Goal: Task Accomplishment & Management: Use online tool/utility

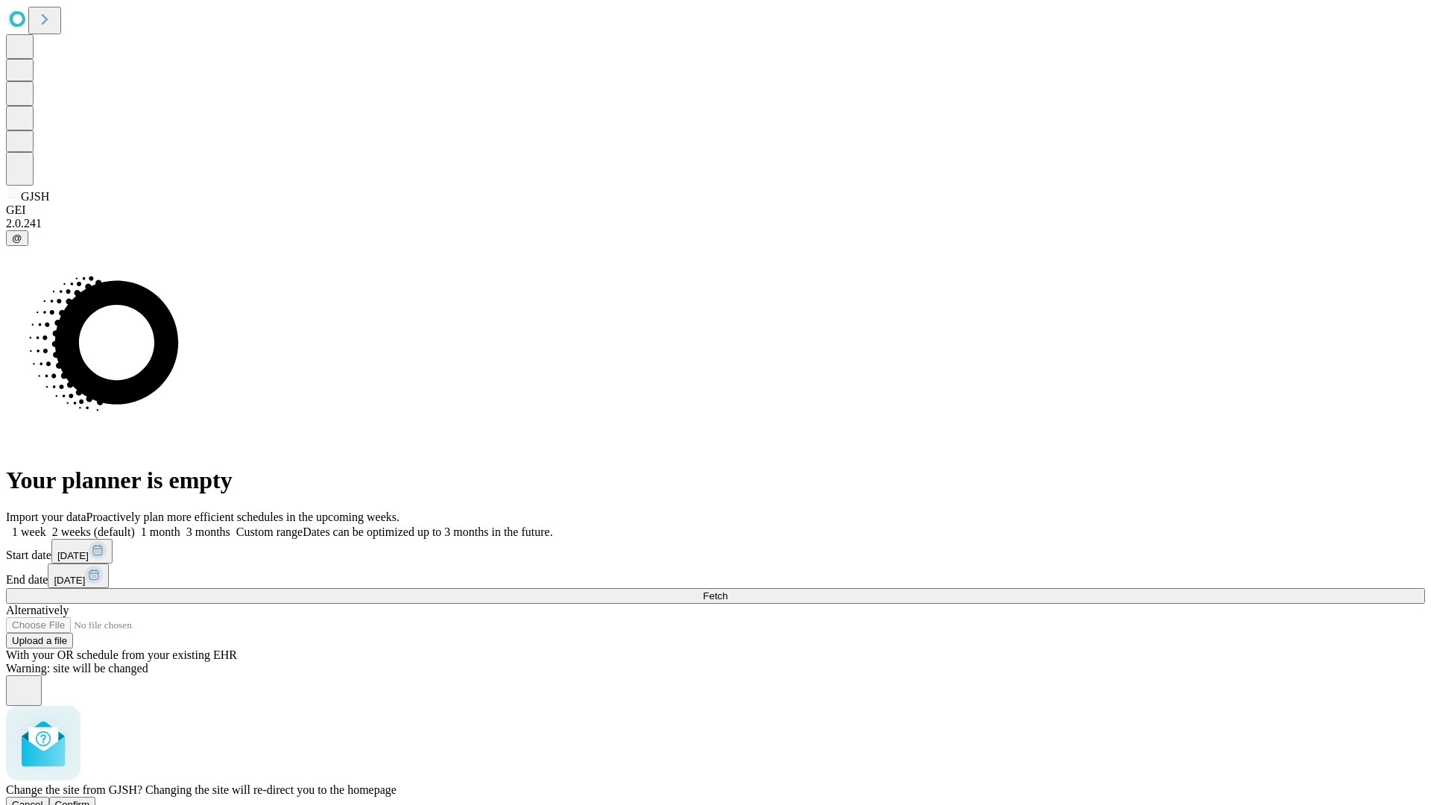
click at [90, 799] on span "Confirm" at bounding box center [72, 804] width 35 height 11
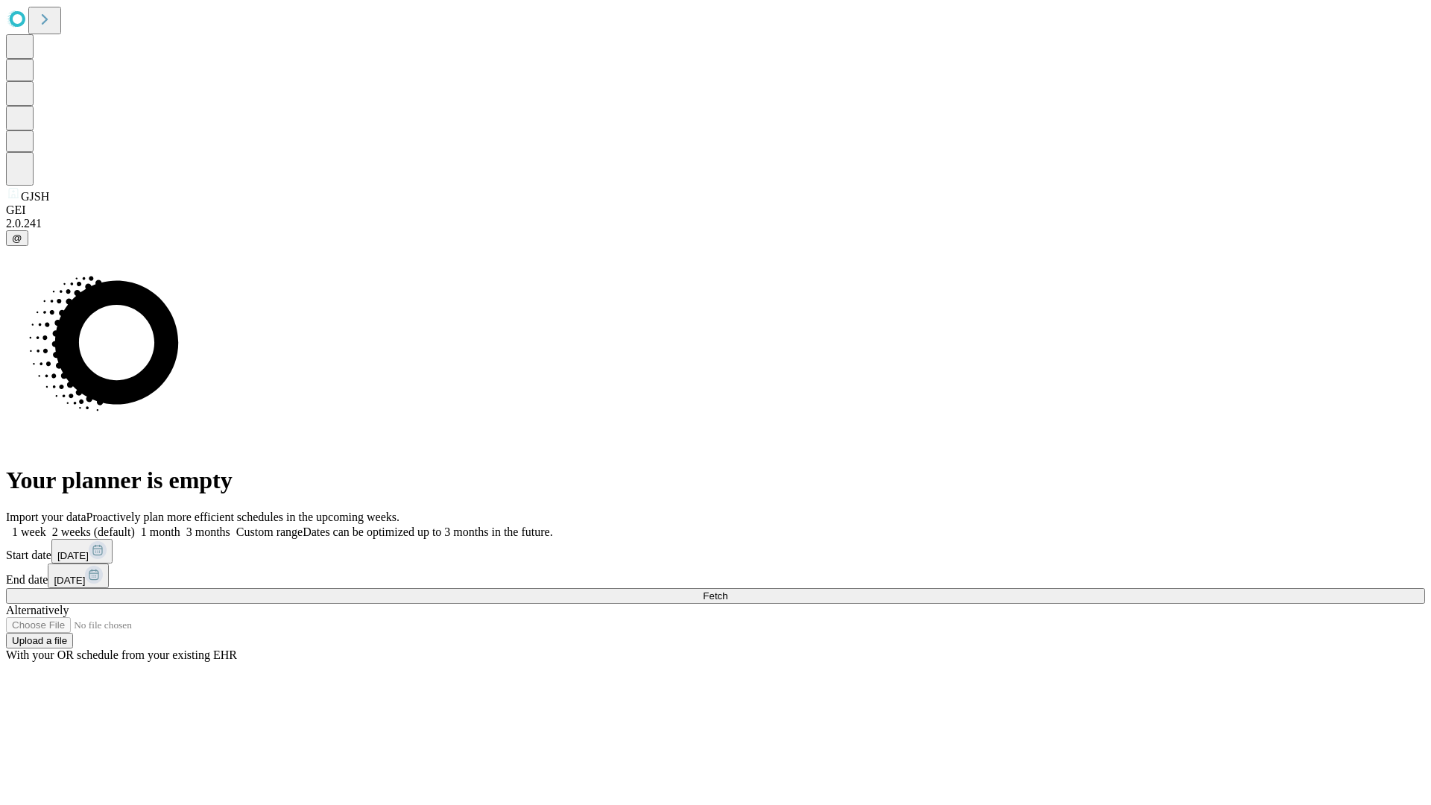
click at [46, 525] on label "1 week" at bounding box center [26, 531] width 40 height 13
click at [727, 590] on span "Fetch" at bounding box center [715, 595] width 25 height 11
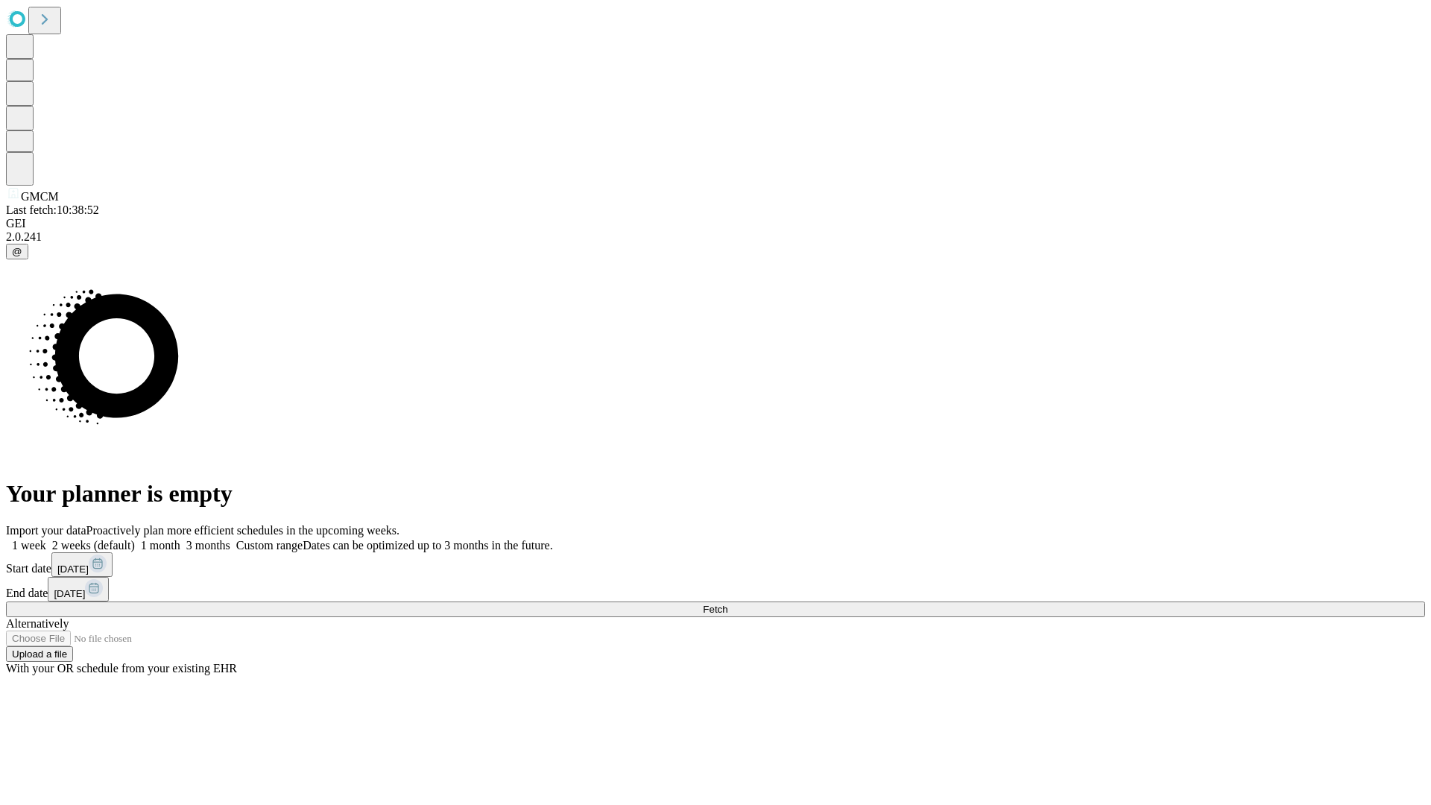
click at [727, 604] on span "Fetch" at bounding box center [715, 609] width 25 height 11
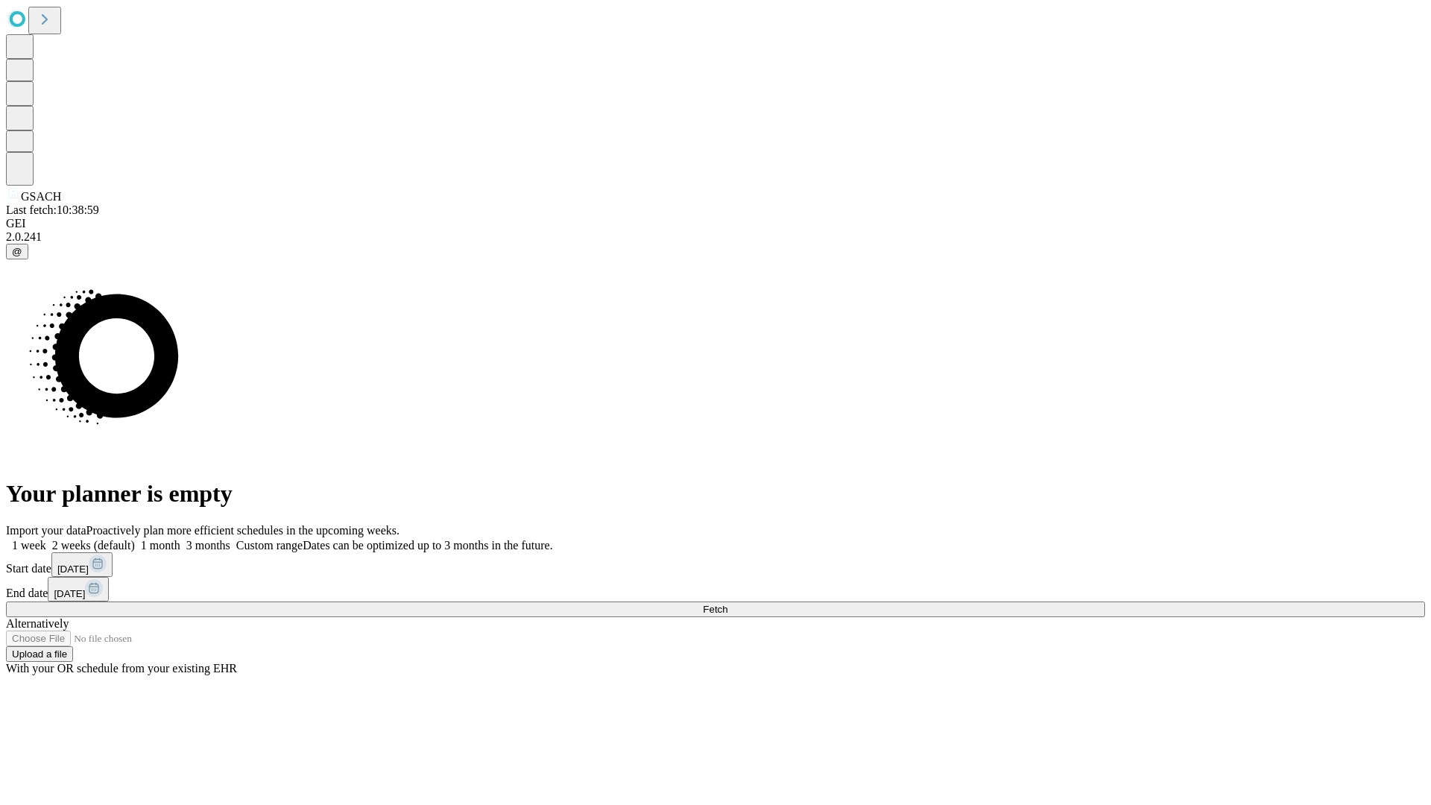
click at [46, 539] on label "1 week" at bounding box center [26, 545] width 40 height 13
click at [727, 604] on span "Fetch" at bounding box center [715, 609] width 25 height 11
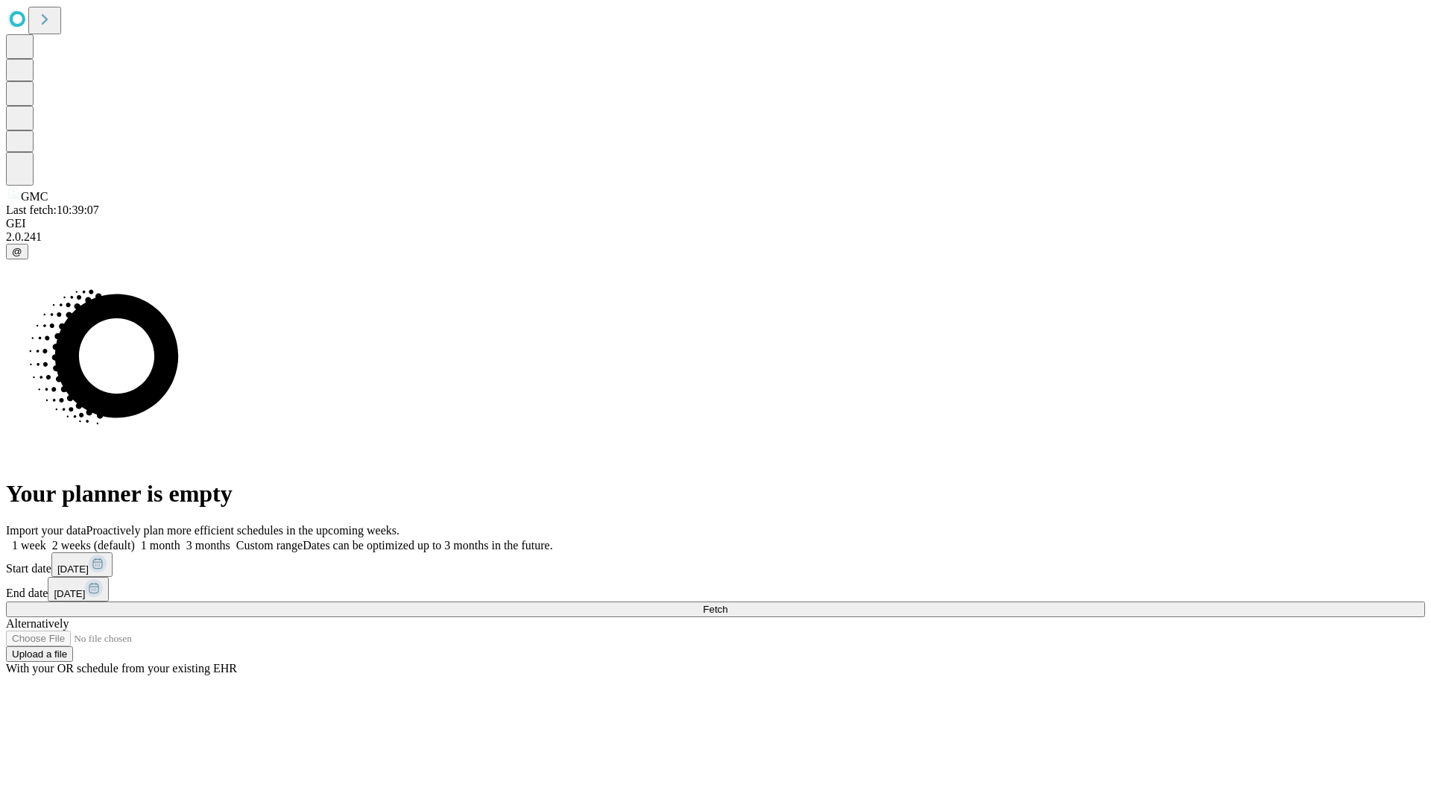
click at [46, 539] on label "1 week" at bounding box center [26, 545] width 40 height 13
click at [727, 604] on span "Fetch" at bounding box center [715, 609] width 25 height 11
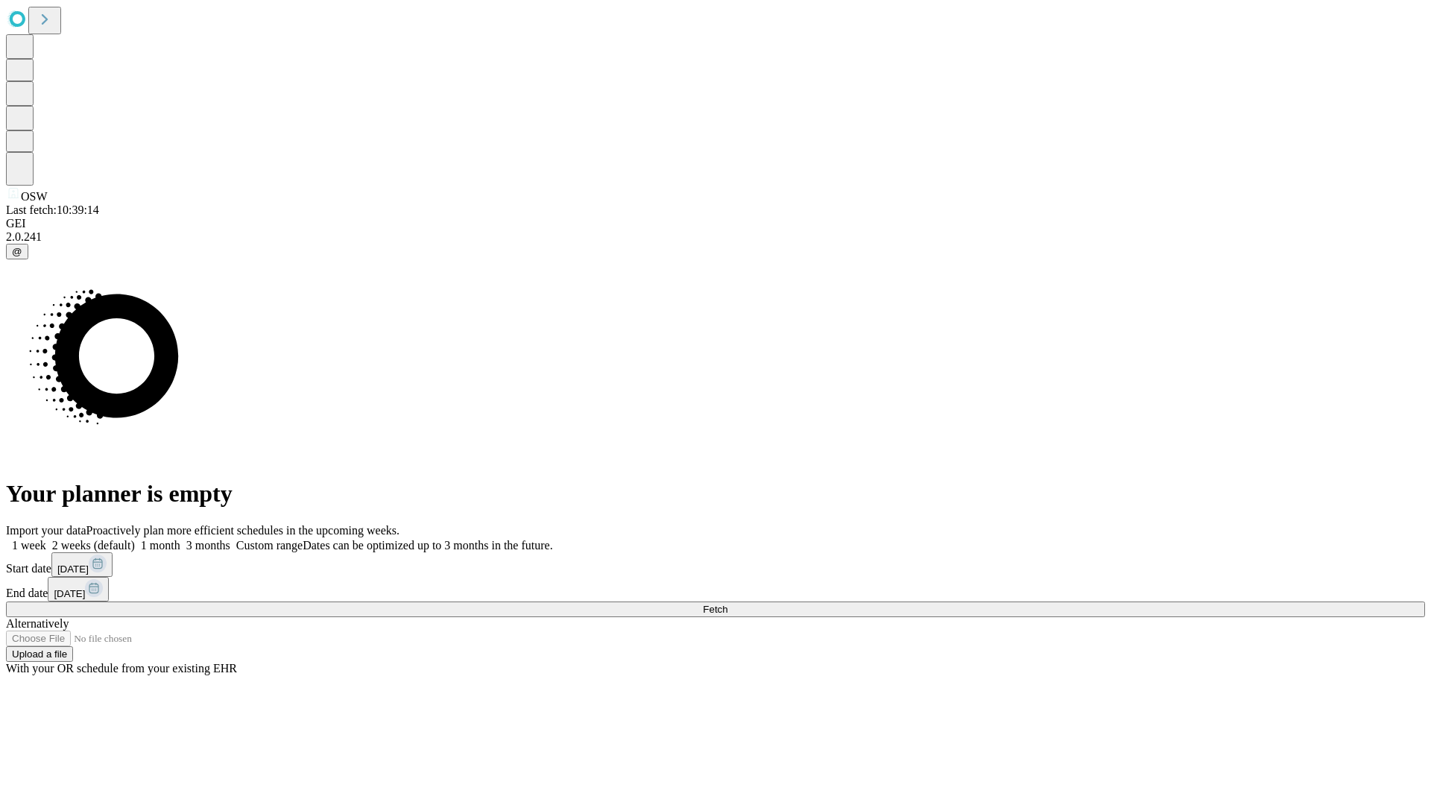
click at [46, 539] on label "1 week" at bounding box center [26, 545] width 40 height 13
click at [727, 604] on span "Fetch" at bounding box center [715, 609] width 25 height 11
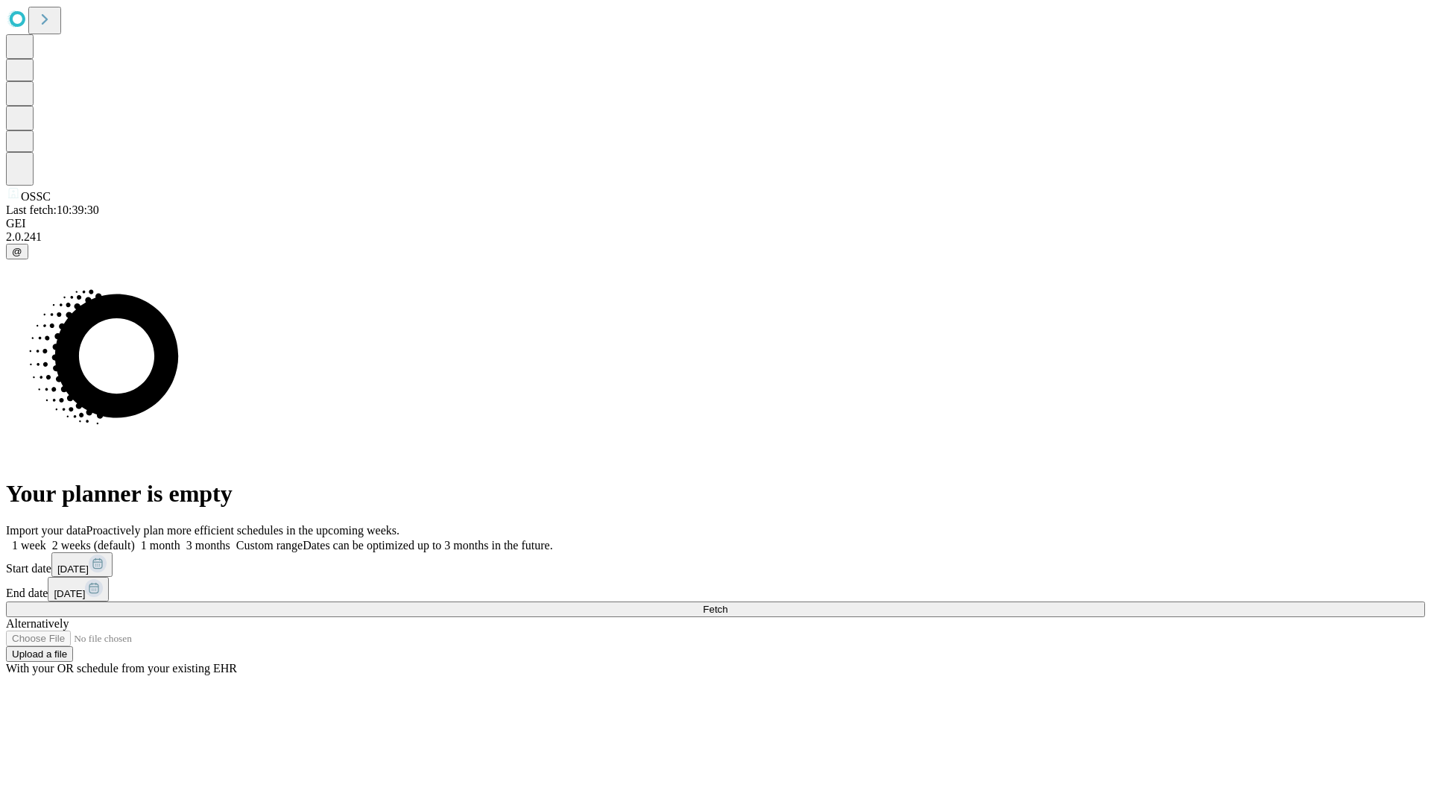
click at [46, 539] on label "1 week" at bounding box center [26, 545] width 40 height 13
click at [727, 604] on span "Fetch" at bounding box center [715, 609] width 25 height 11
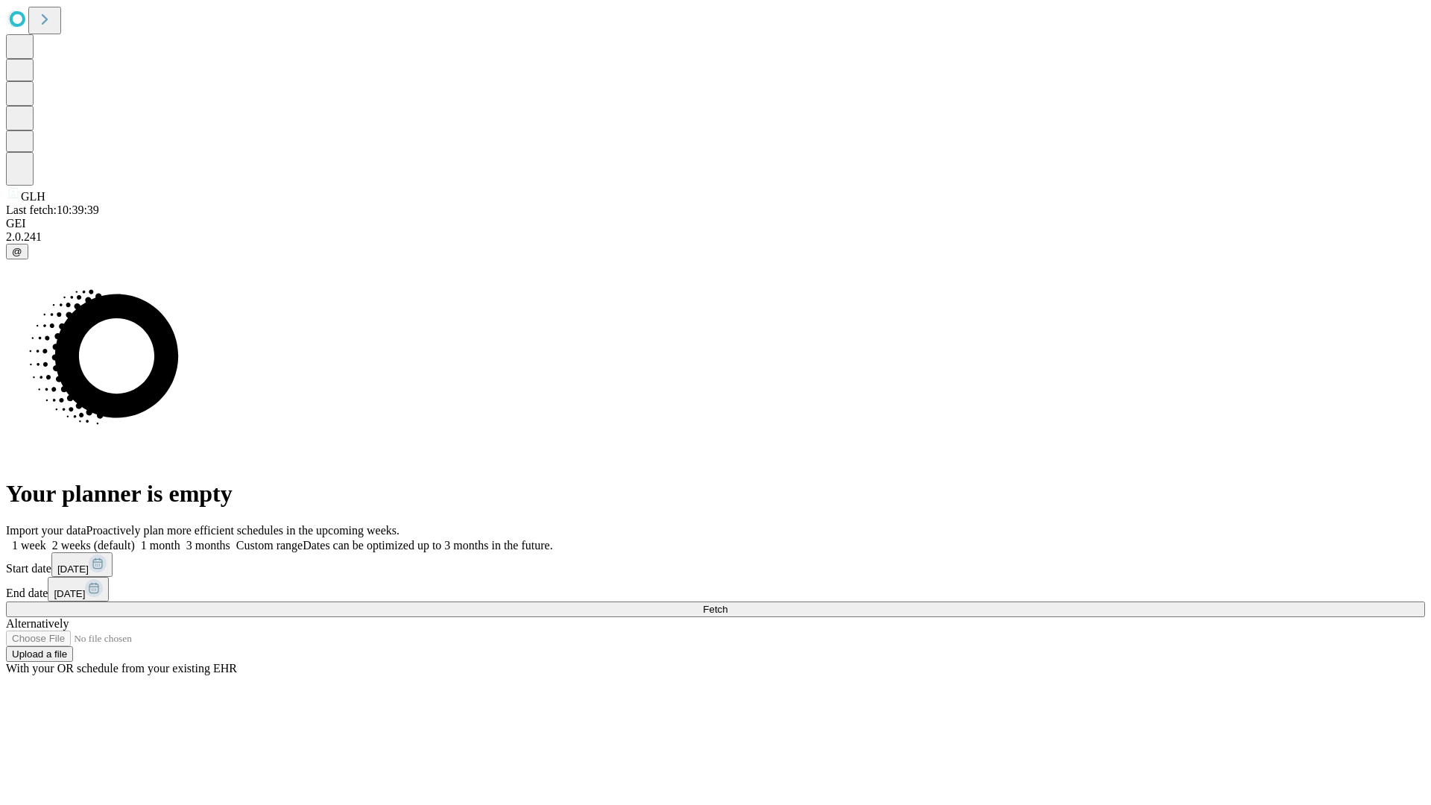
click at [727, 604] on span "Fetch" at bounding box center [715, 609] width 25 height 11
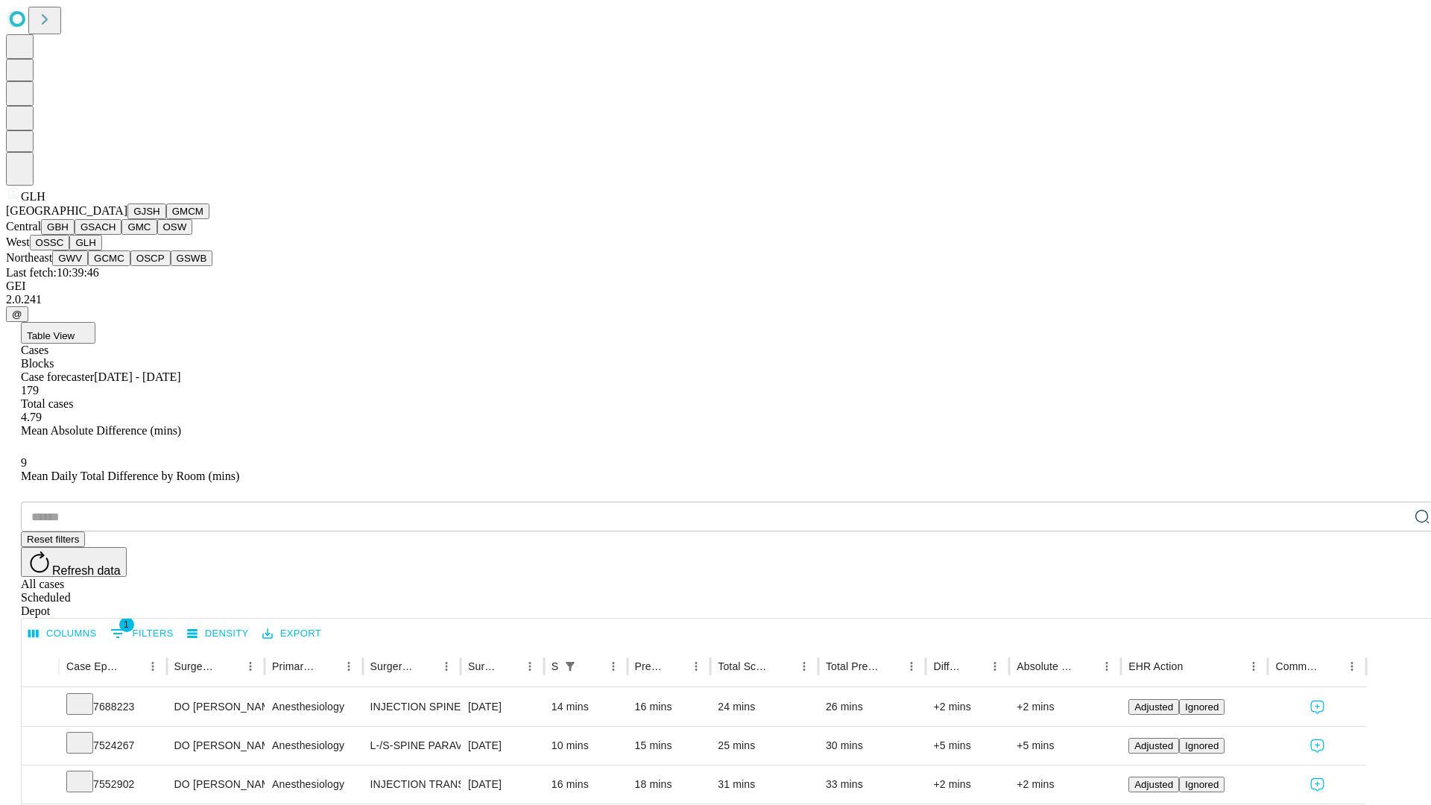
click at [88, 266] on button "GWV" at bounding box center [70, 258] width 36 height 16
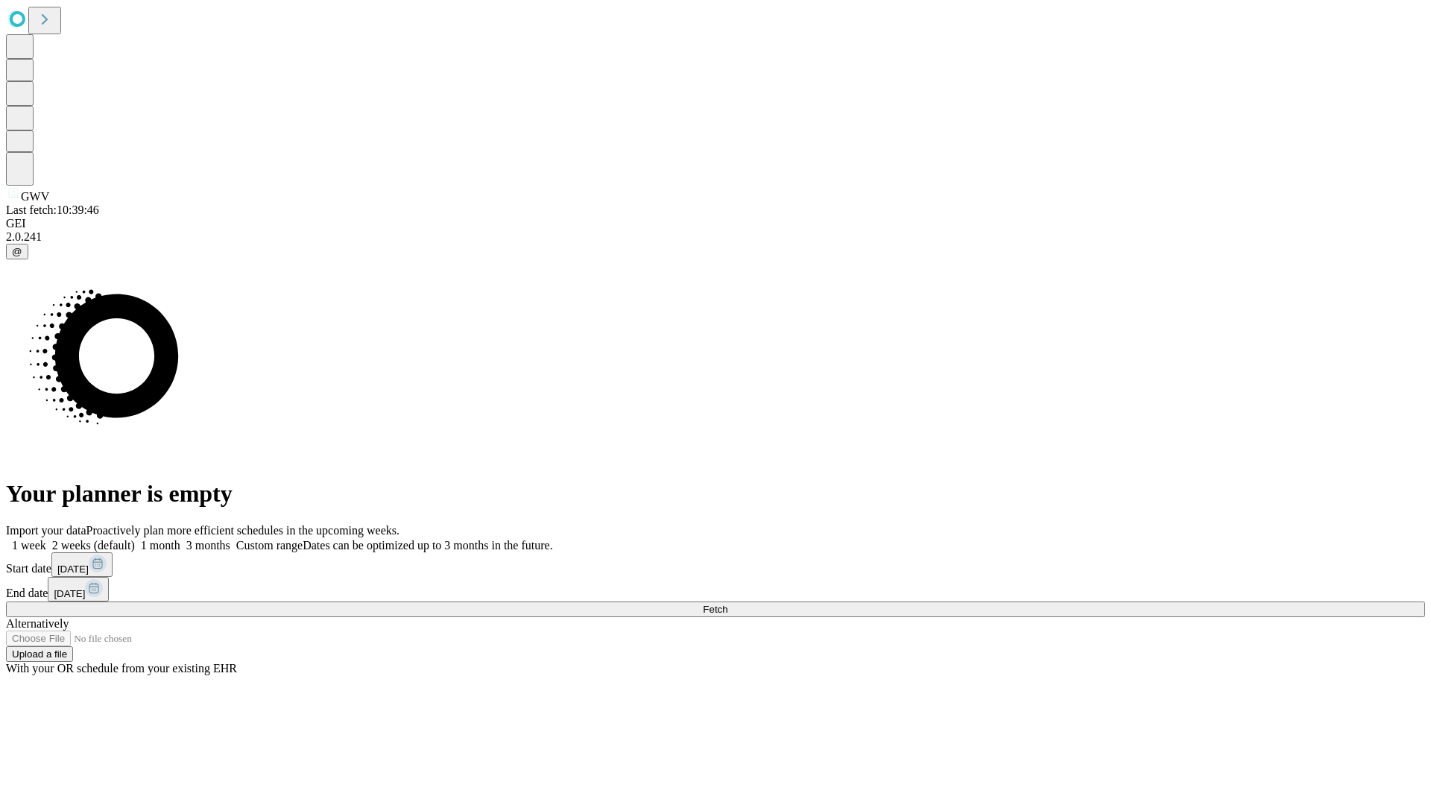
click at [46, 539] on label "1 week" at bounding box center [26, 545] width 40 height 13
click at [727, 604] on span "Fetch" at bounding box center [715, 609] width 25 height 11
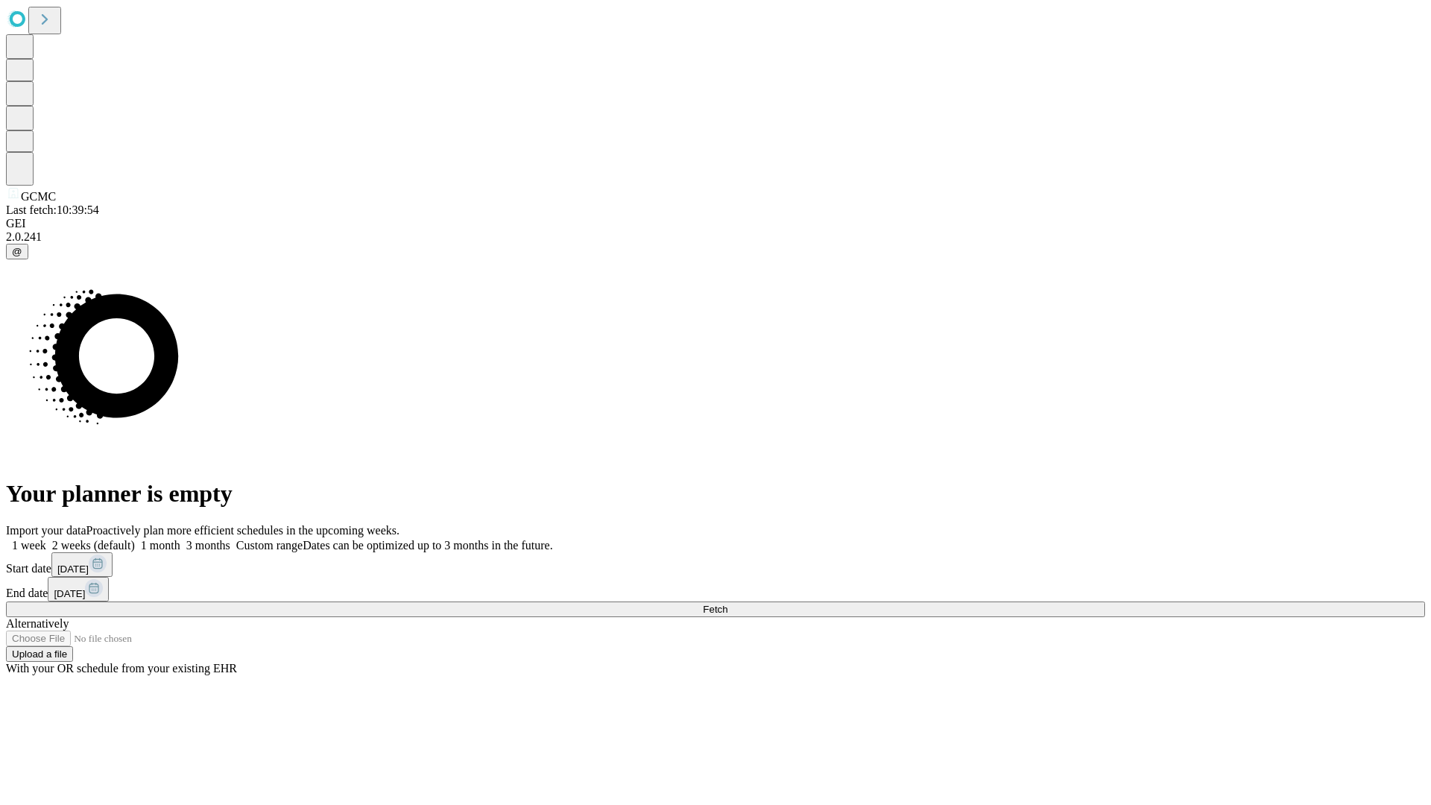
click at [727, 604] on span "Fetch" at bounding box center [715, 609] width 25 height 11
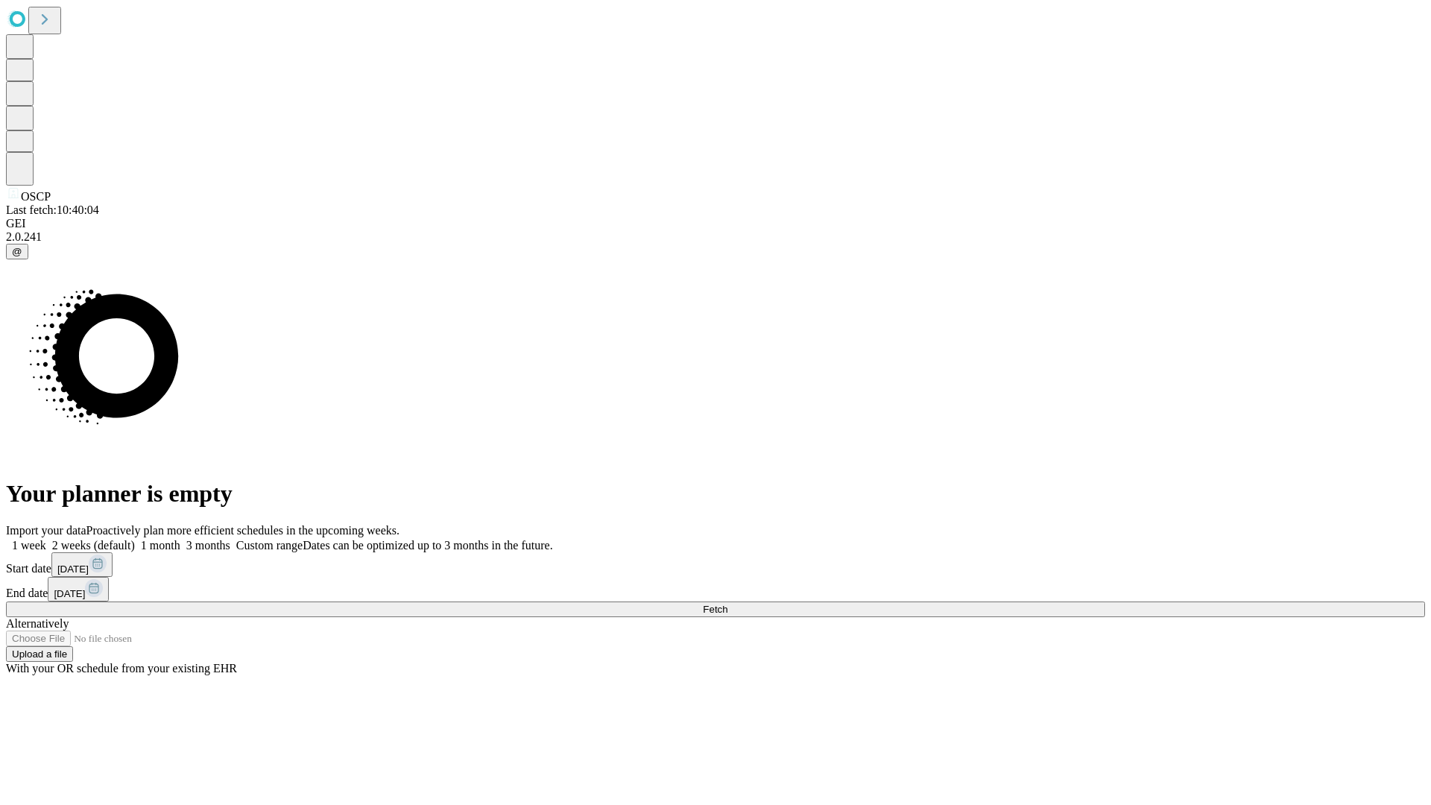
click at [46, 539] on label "1 week" at bounding box center [26, 545] width 40 height 13
click at [727, 604] on span "Fetch" at bounding box center [715, 609] width 25 height 11
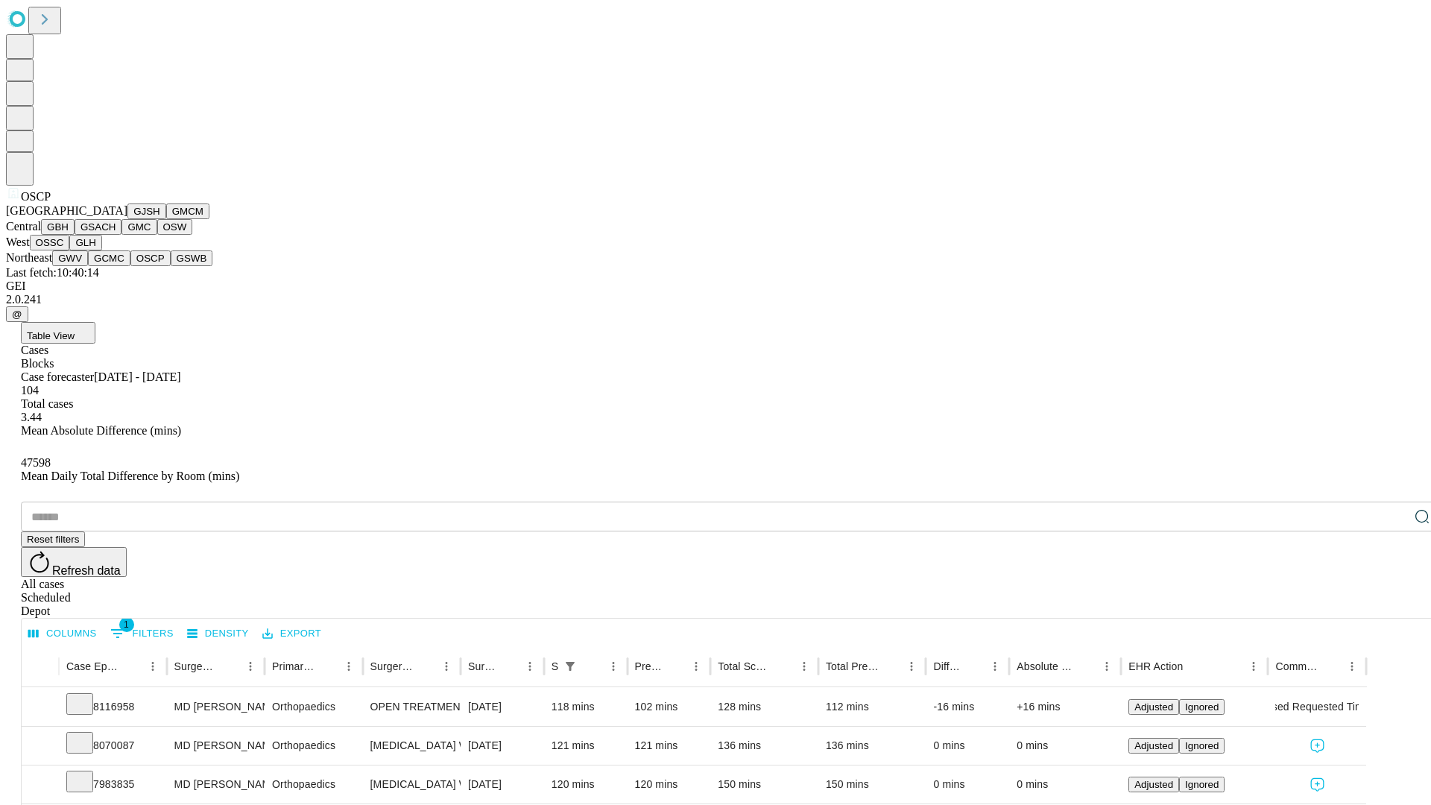
click at [171, 266] on button "GSWB" at bounding box center [192, 258] width 42 height 16
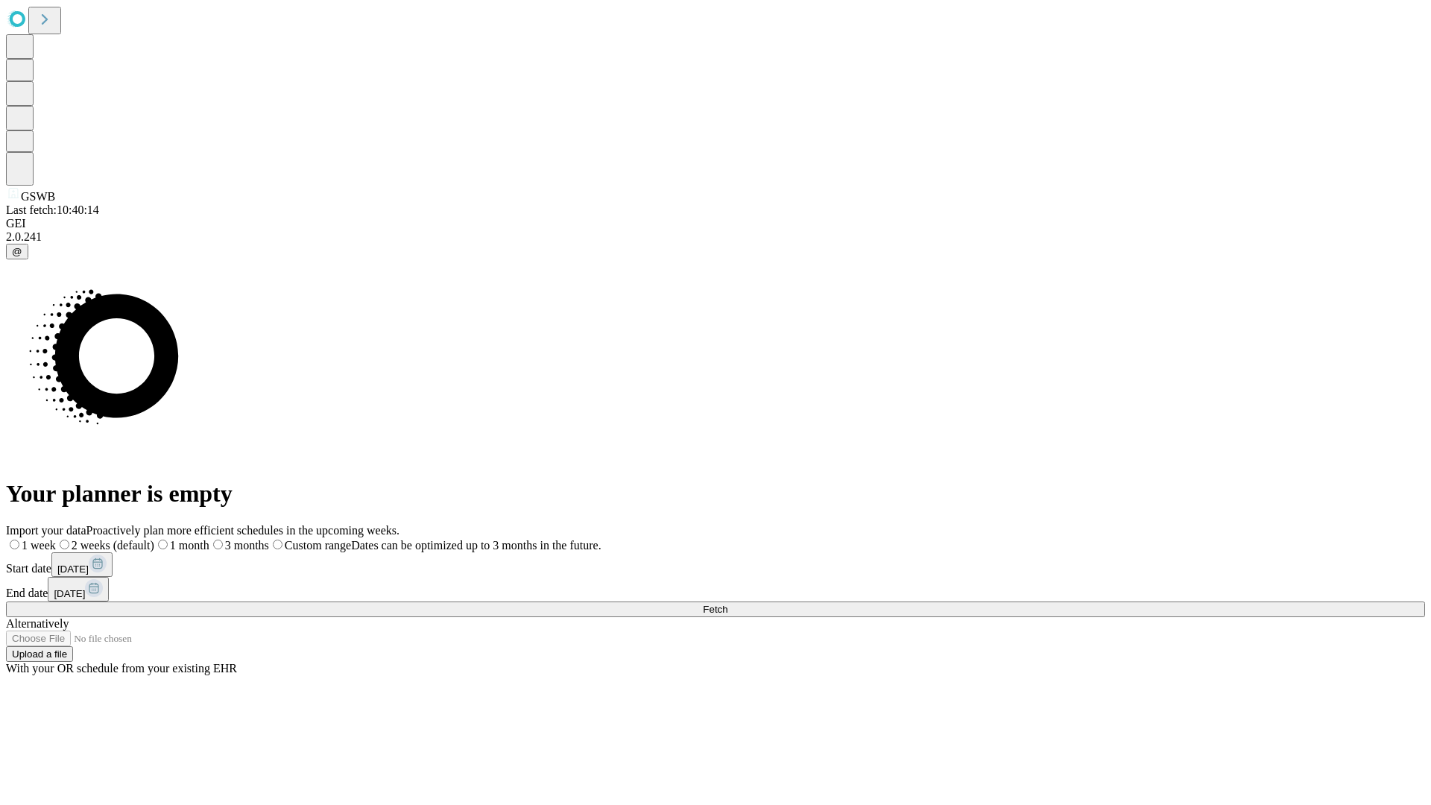
click at [727, 604] on span "Fetch" at bounding box center [715, 609] width 25 height 11
